Goal: Information Seeking & Learning: Learn about a topic

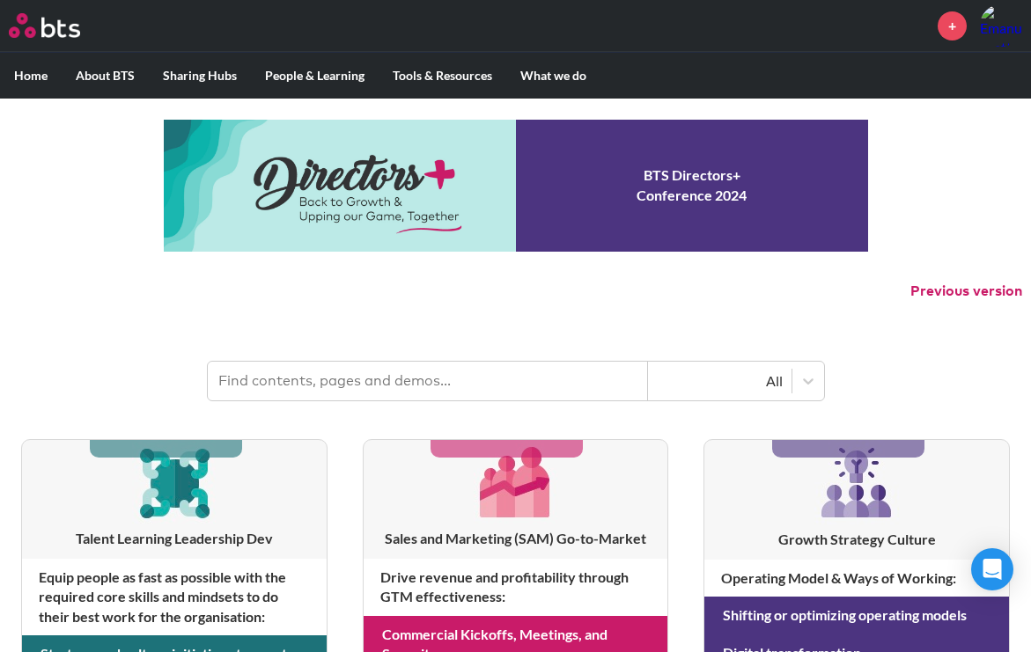
click at [330, 385] on input "text" at bounding box center [428, 381] width 440 height 39
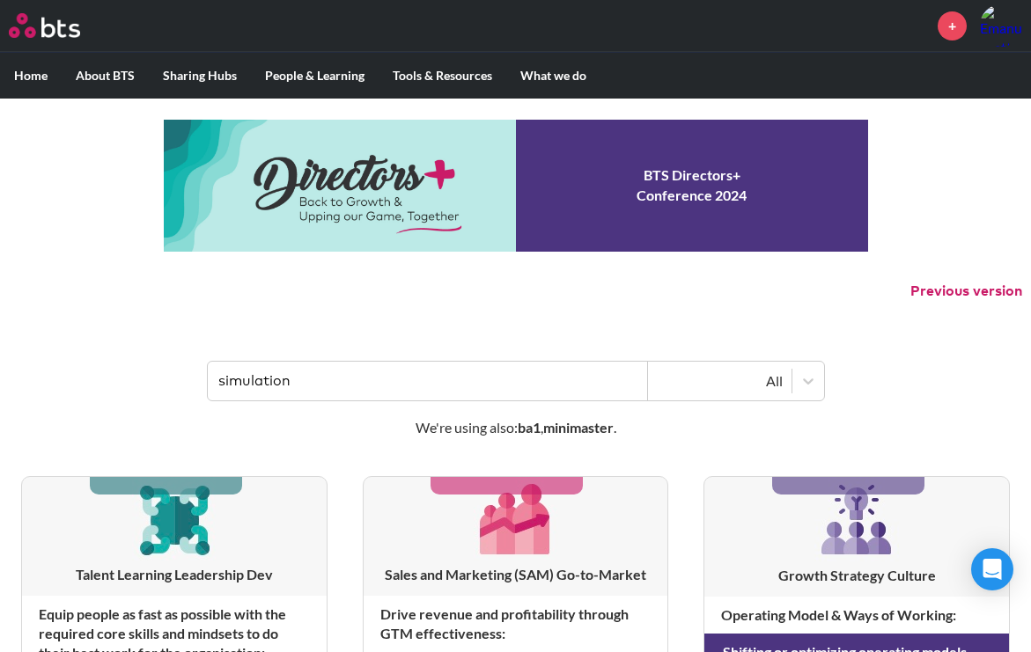
type input "simulation"
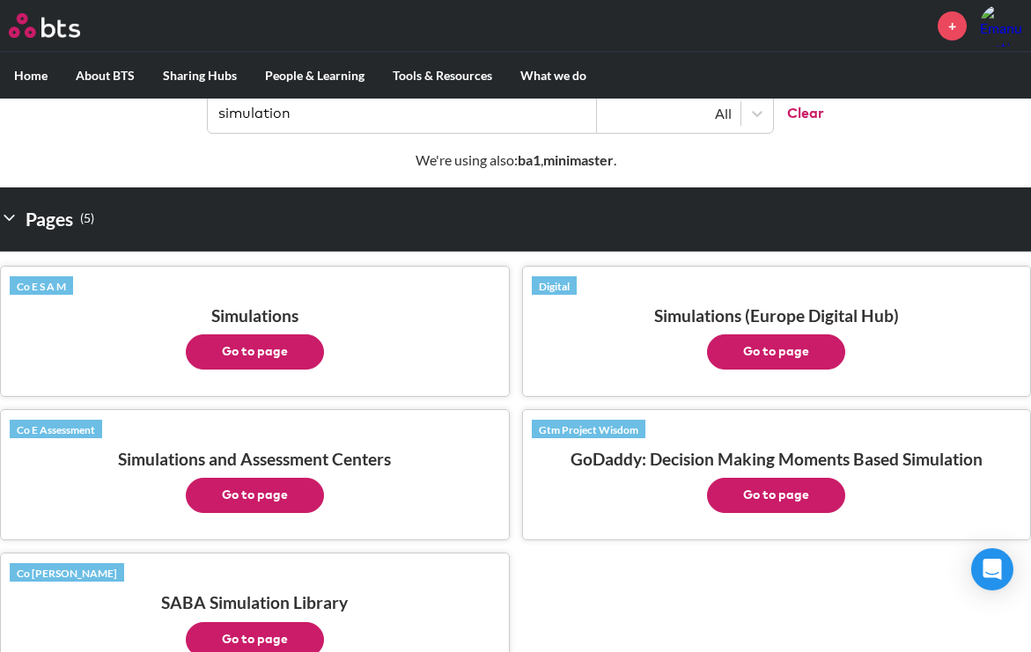
scroll to position [272, 0]
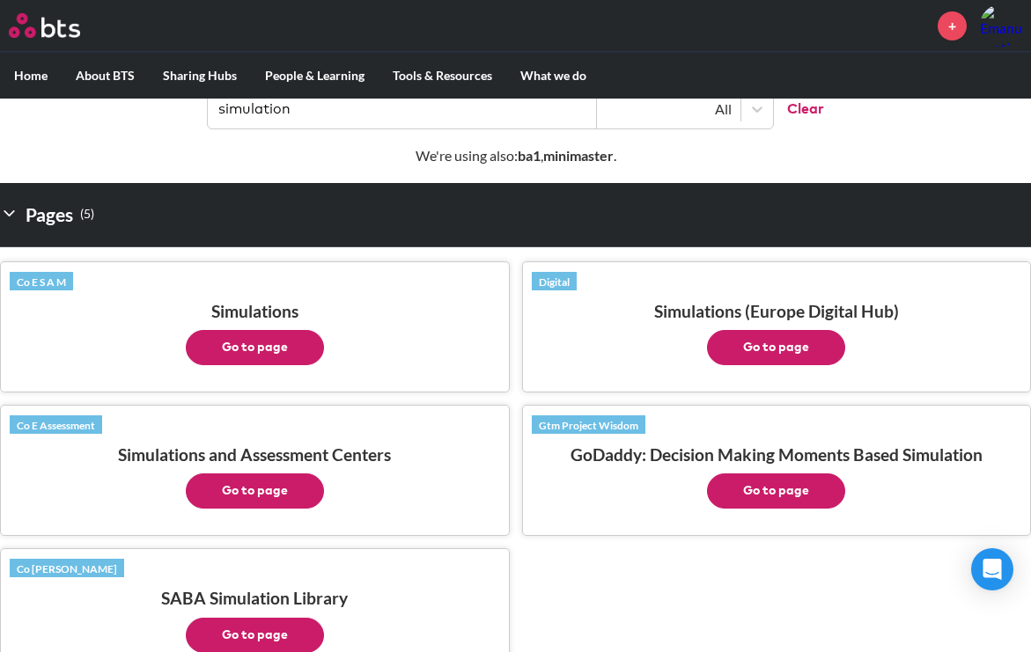
click at [269, 342] on button "Go to page" at bounding box center [255, 347] width 138 height 35
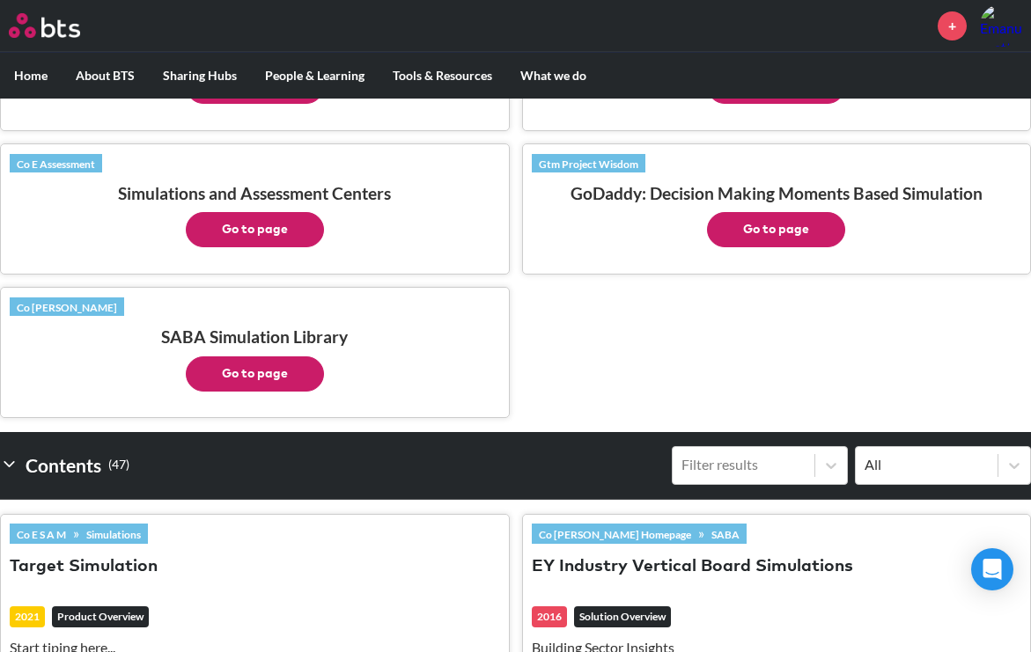
scroll to position [536, 0]
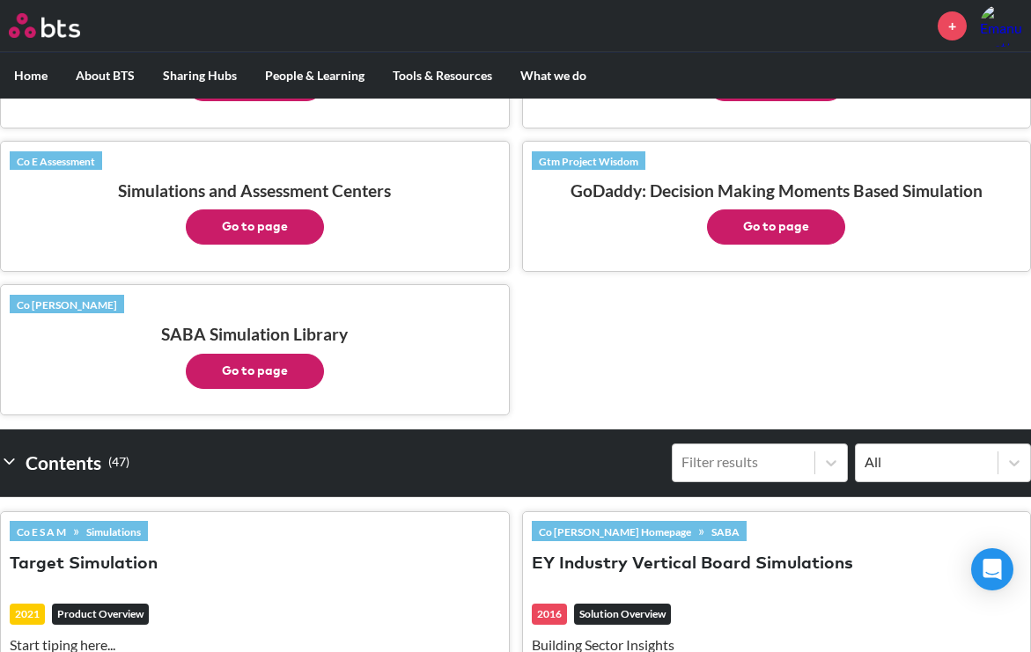
click at [264, 368] on button "Go to page" at bounding box center [255, 371] width 138 height 35
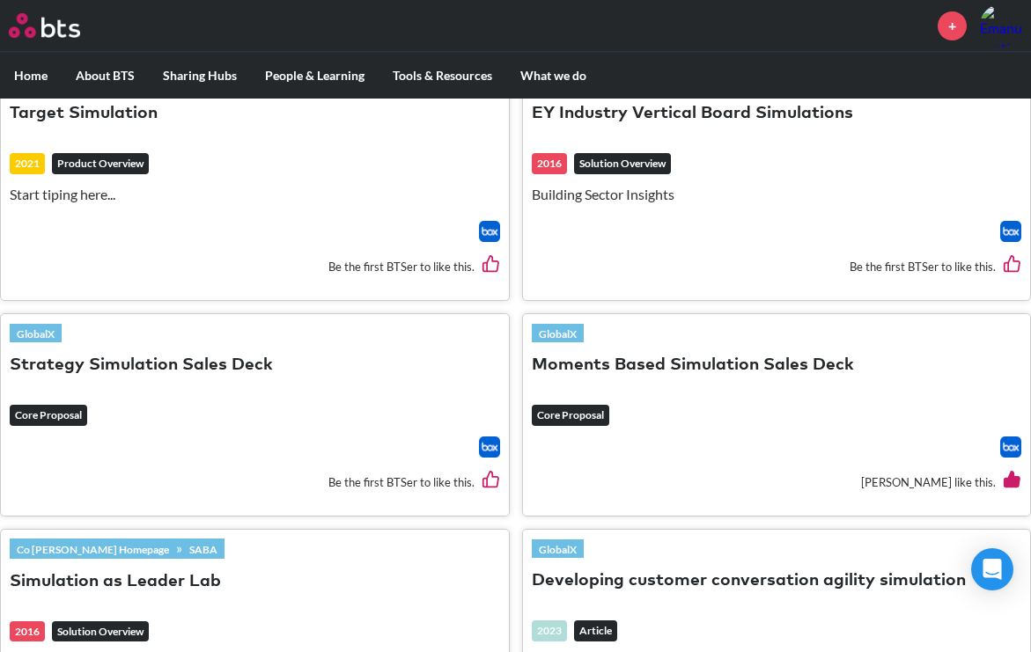
scroll to position [1053, 0]
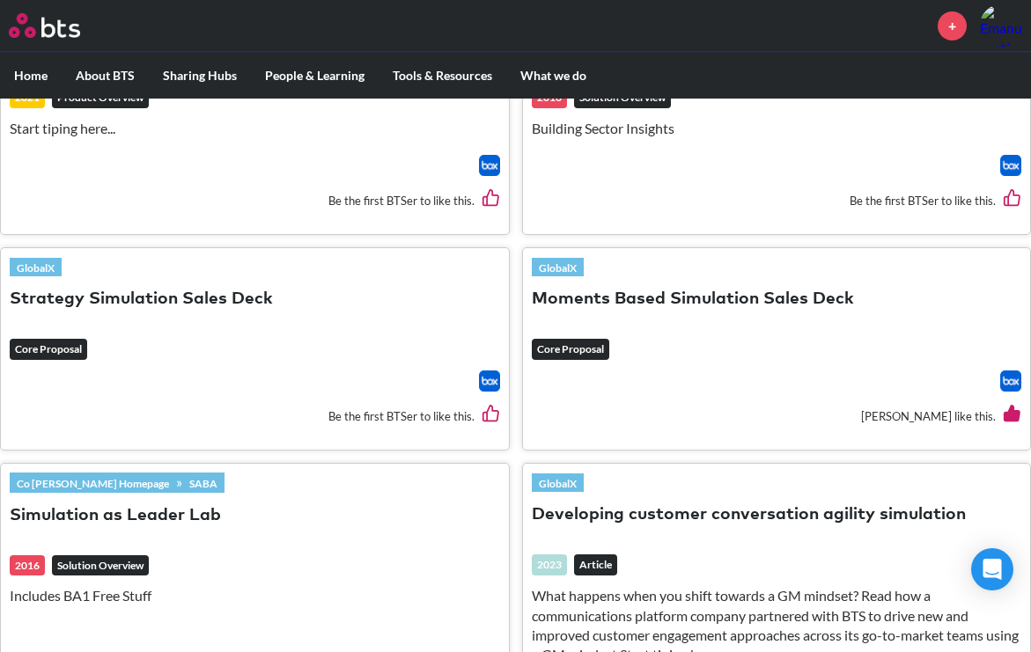
click at [490, 379] on img at bounding box center [489, 381] width 21 height 21
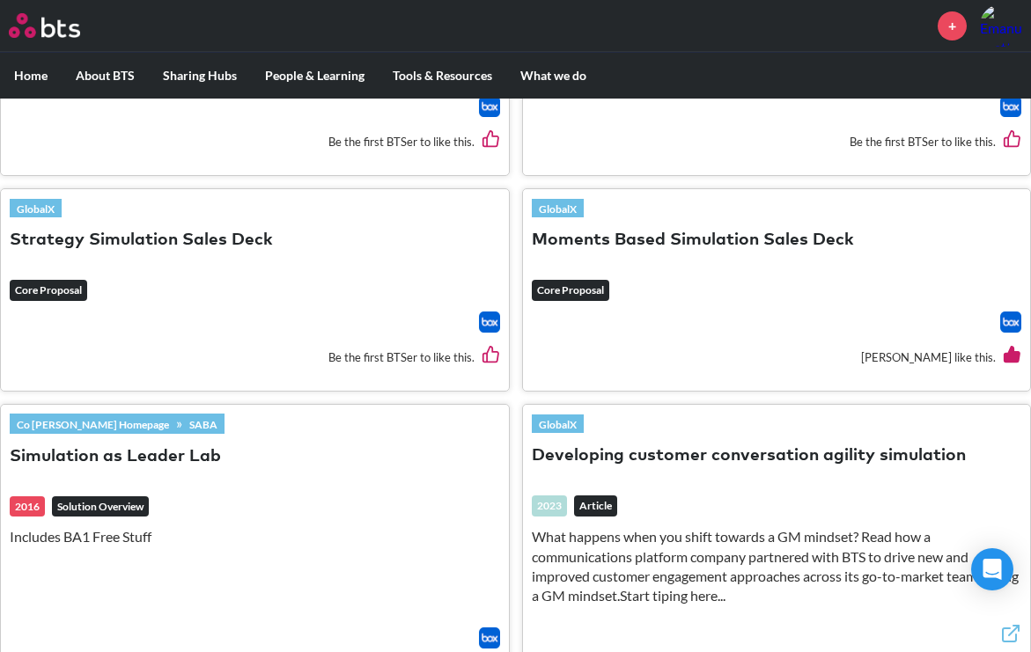
scroll to position [1112, 0]
click at [1011, 317] on img at bounding box center [1010, 322] width 21 height 21
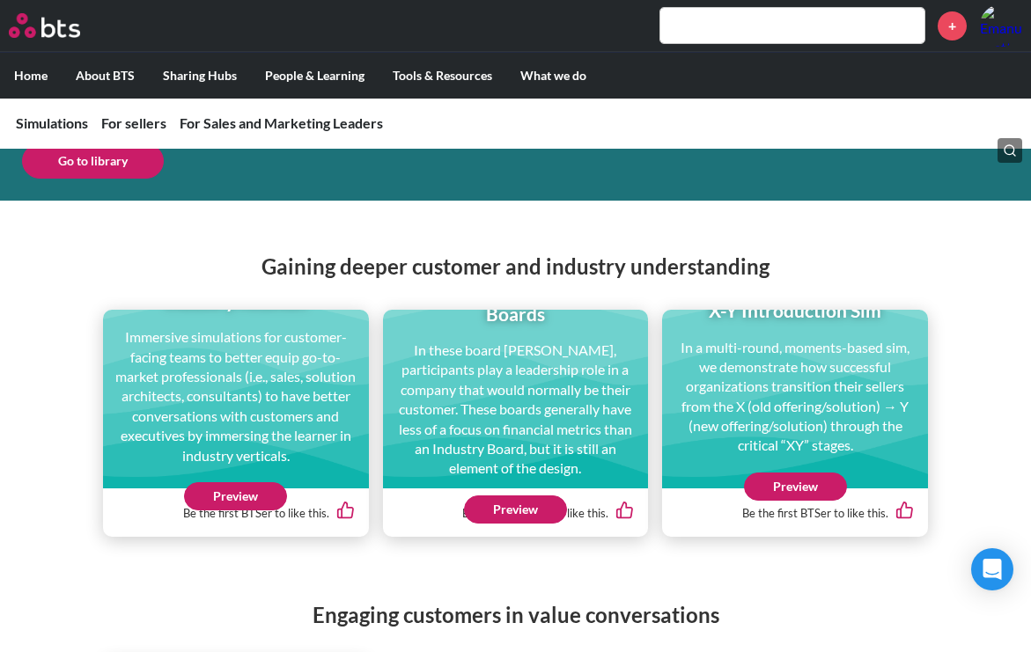
scroll to position [629, 0]
click at [238, 496] on link "Preview" at bounding box center [235, 496] width 103 height 28
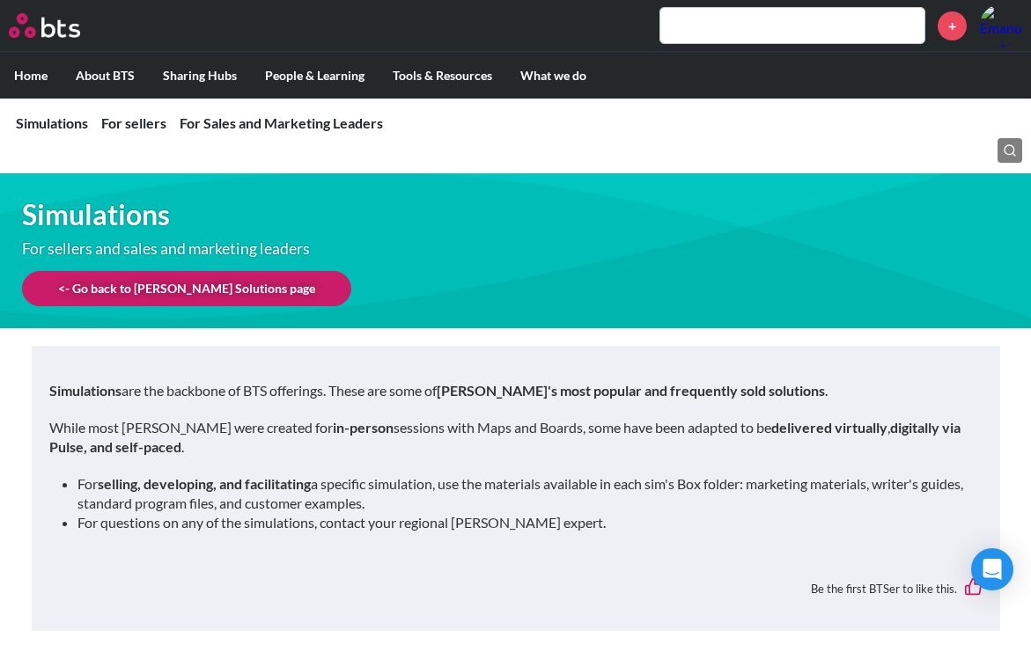
scroll to position [0, 0]
click at [173, 284] on link "<- Go back to SAM Solutions page" at bounding box center [186, 288] width 329 height 35
click at [62, 123] on link "Simulations" at bounding box center [52, 122] width 72 height 17
click at [151, 287] on link "<- Go back to SAM Solutions page" at bounding box center [186, 288] width 329 height 35
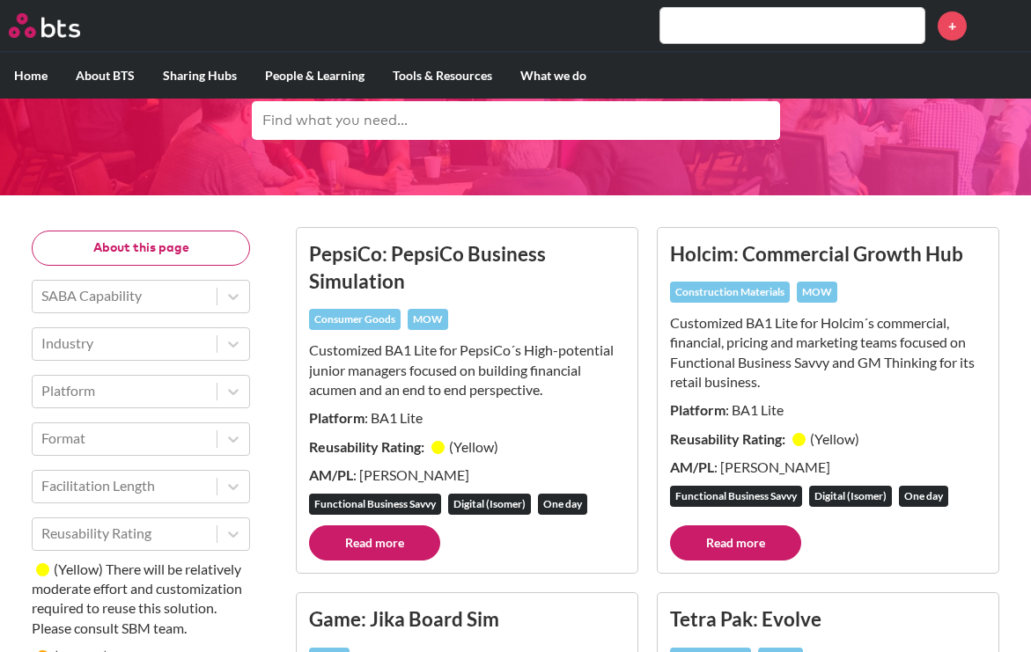
scroll to position [50, 0]
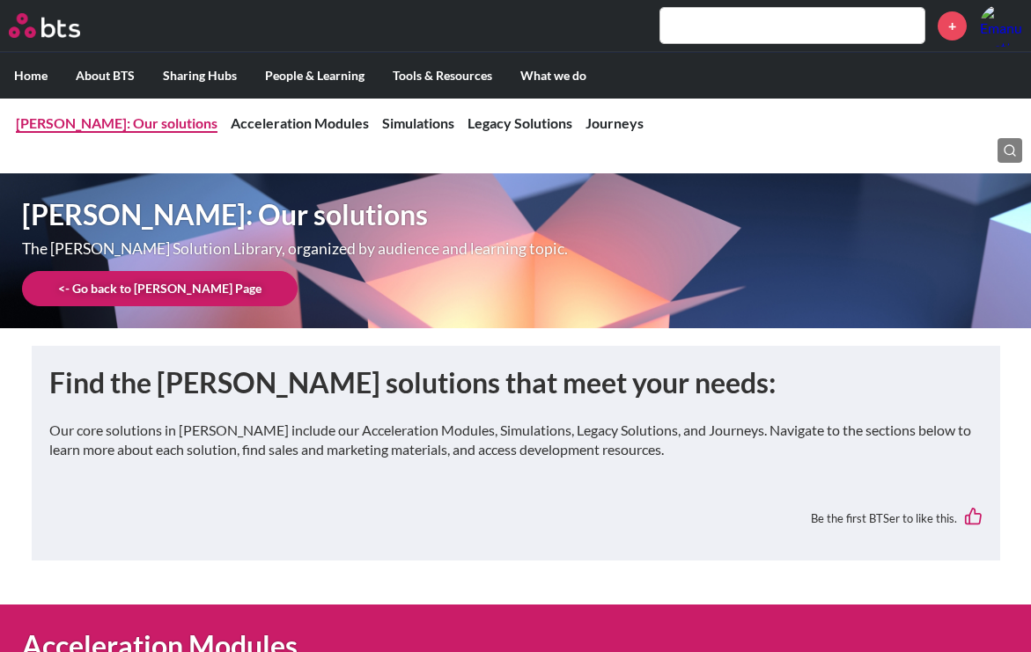
click at [96, 121] on link "[PERSON_NAME]: Our solutions" at bounding box center [117, 122] width 202 height 17
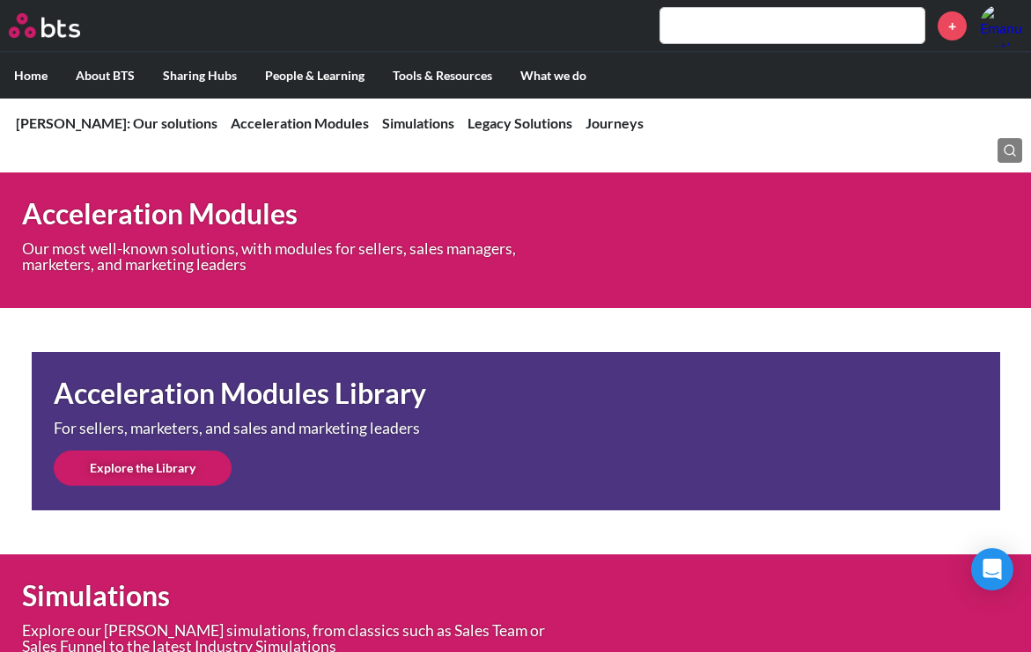
scroll to position [433, 0]
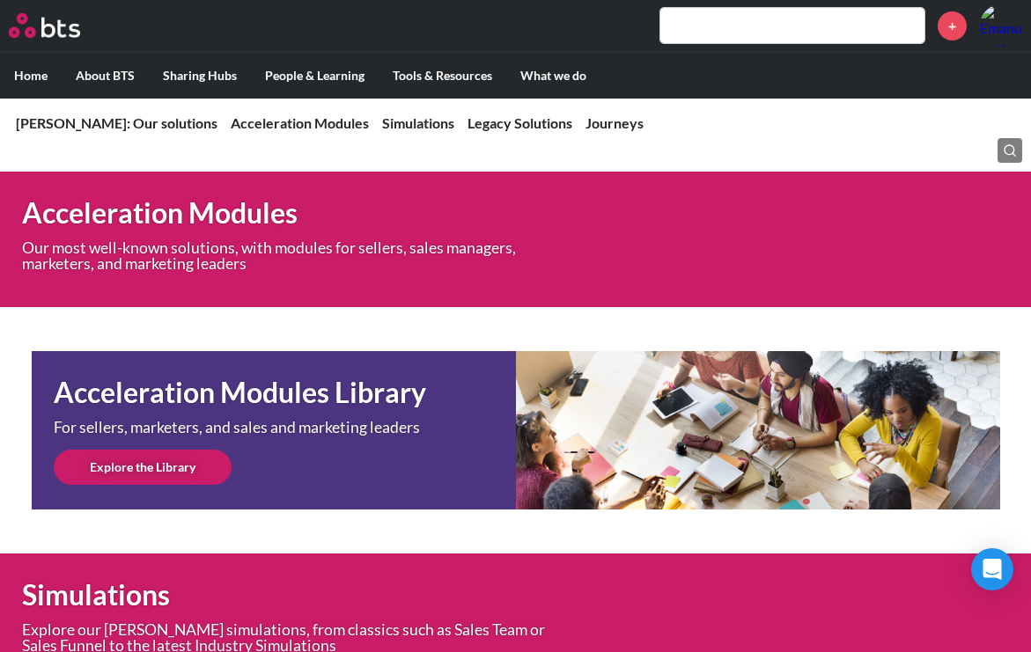
click at [165, 460] on link "Explore the Library" at bounding box center [143, 467] width 178 height 35
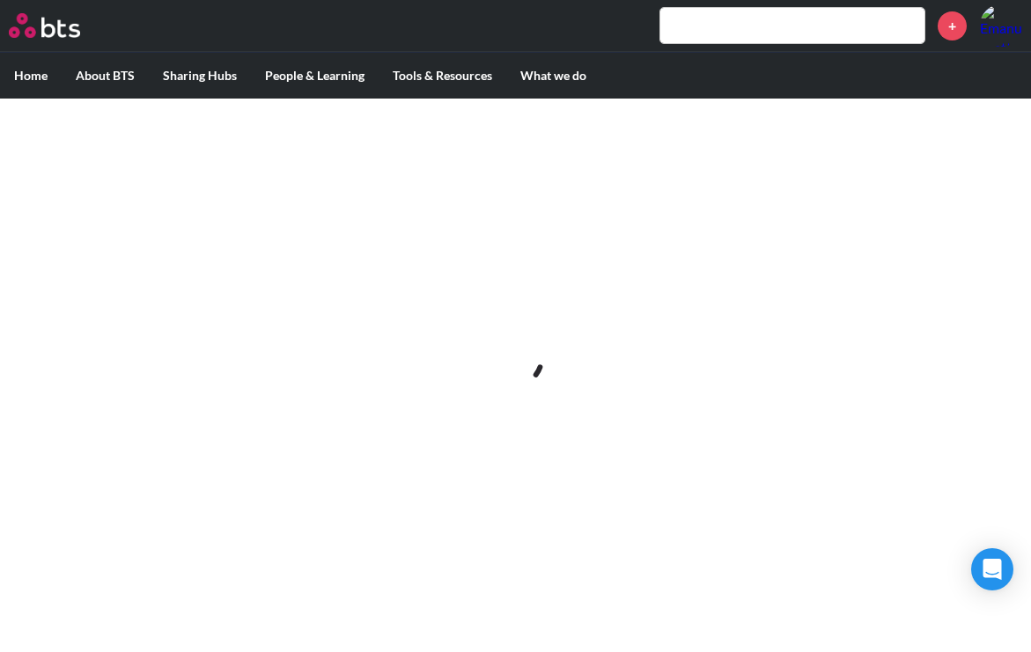
scroll to position [0, 0]
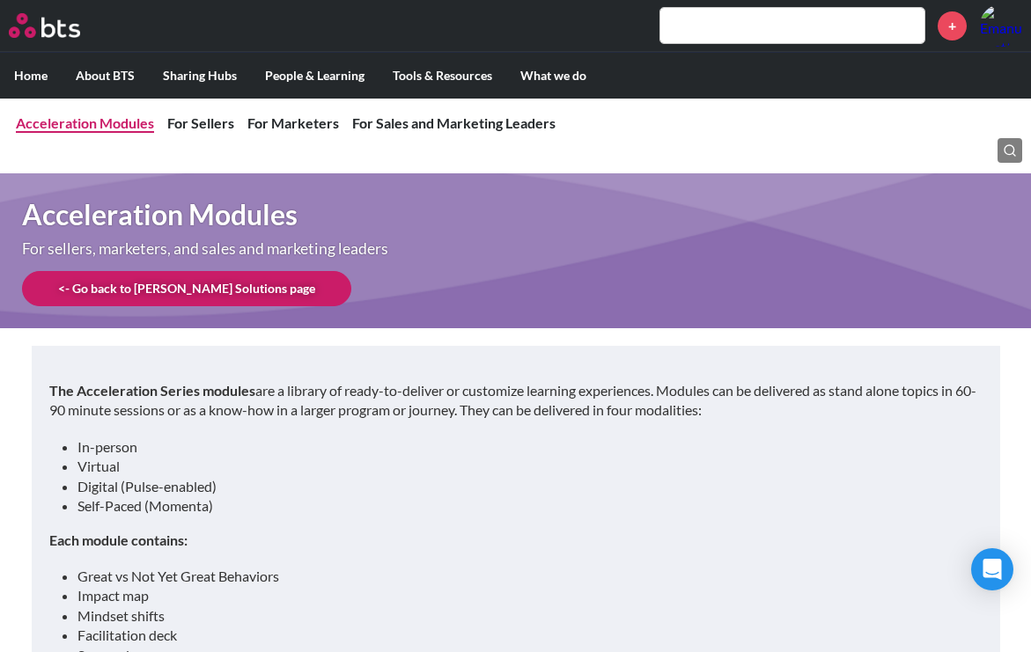
click at [96, 124] on link "Acceleration Modules" at bounding box center [85, 122] width 138 height 17
